Goal: Information Seeking & Learning: Learn about a topic

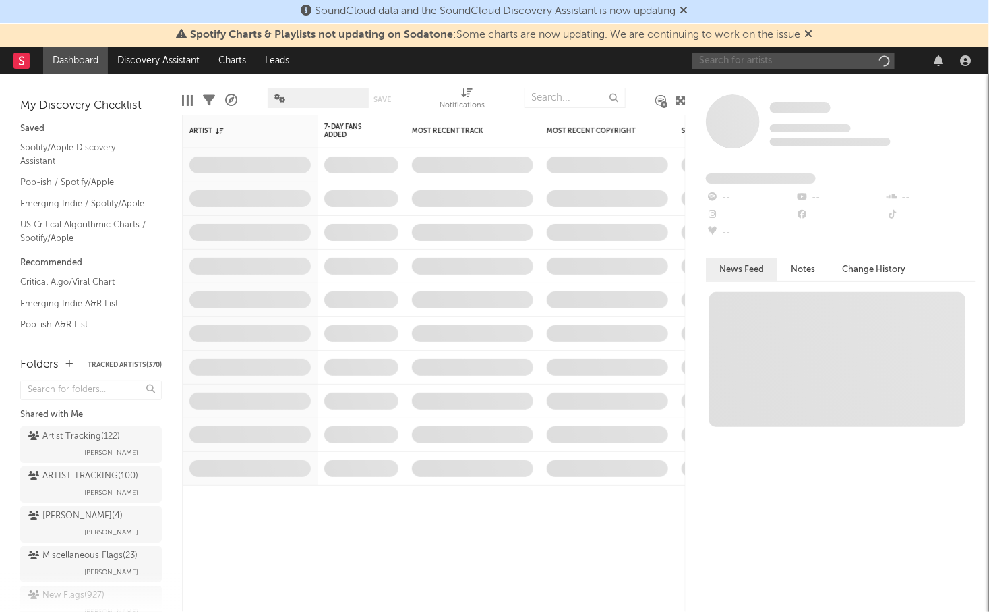
click at [718, 64] on input "text" at bounding box center [794, 61] width 202 height 17
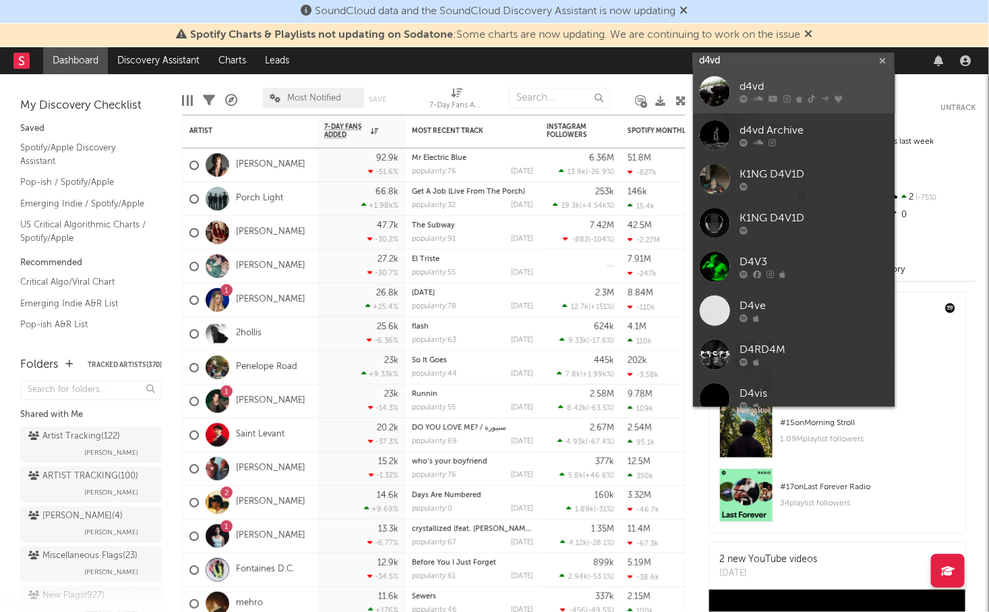
type input "d4vd"
click at [759, 82] on div "d4vd" at bounding box center [815, 87] width 148 height 16
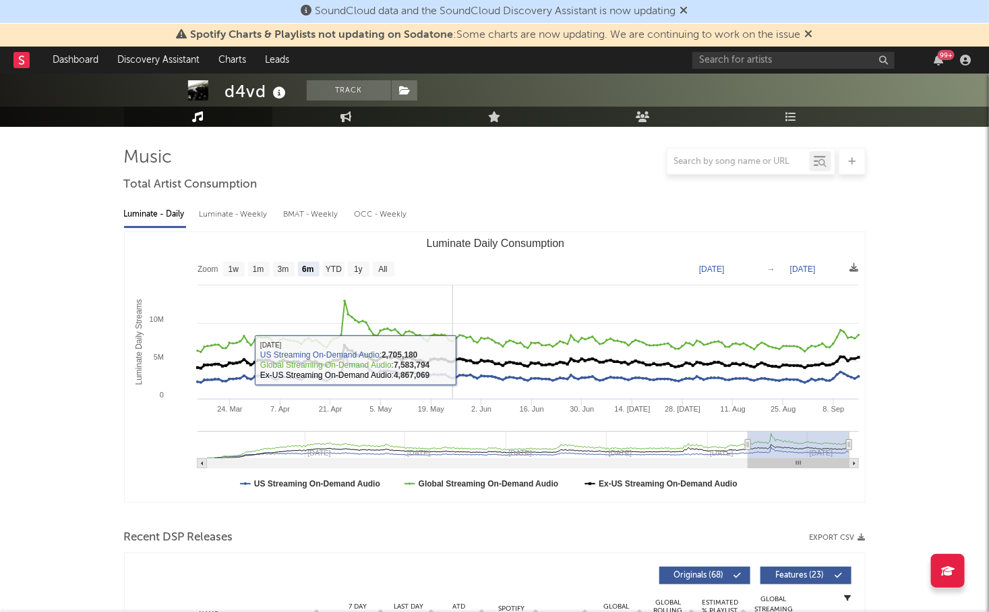
scroll to position [26, 0]
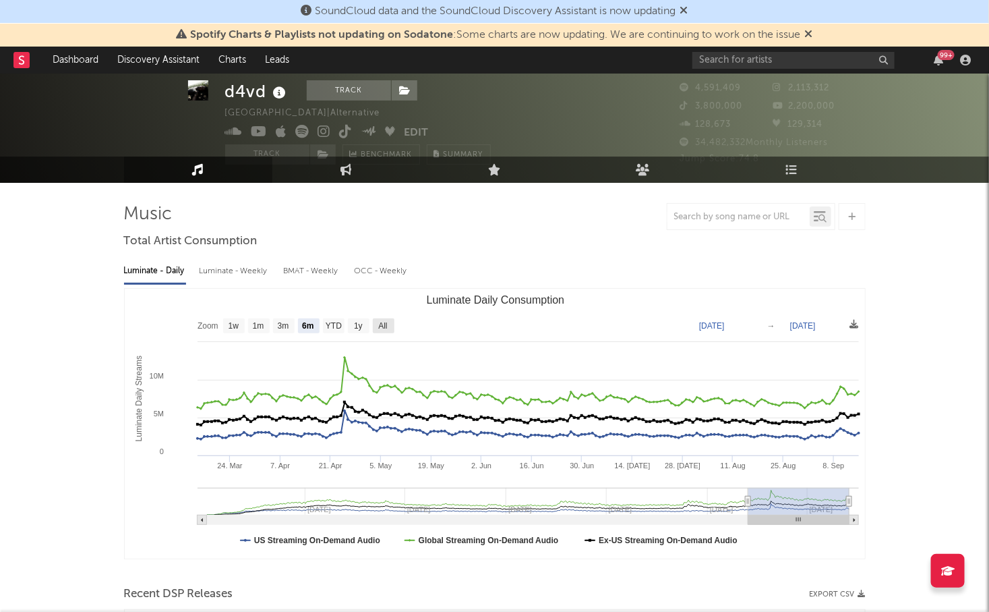
click at [374, 321] on rect "Luminate Daily Consumption" at bounding box center [384, 325] width 22 height 15
select select "All"
type input "[DATE]"
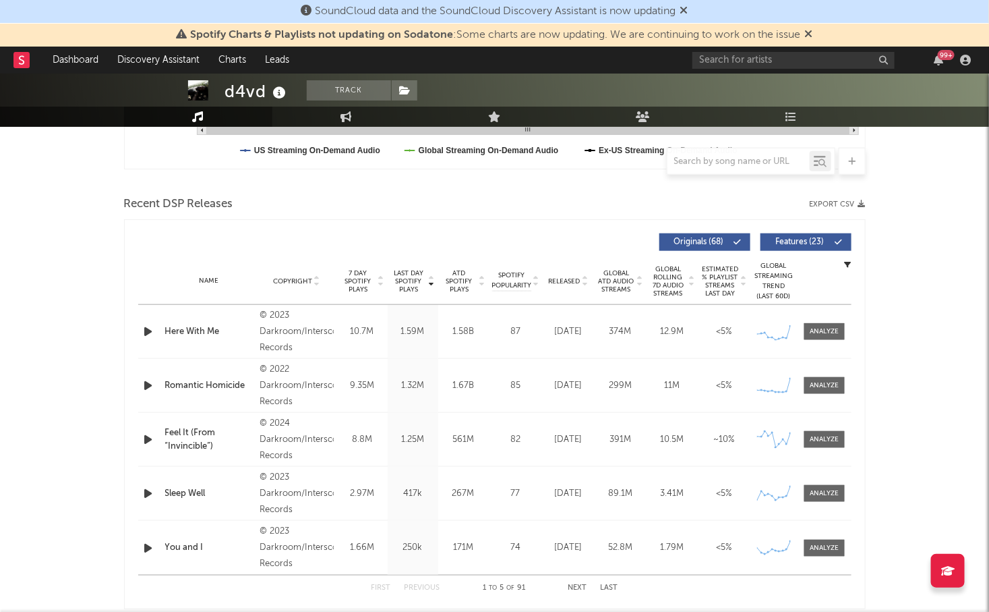
scroll to position [461, 0]
